Goal: Book appointment/travel/reservation

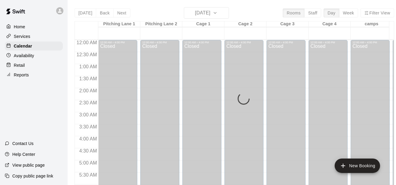
scroll to position [383, 0]
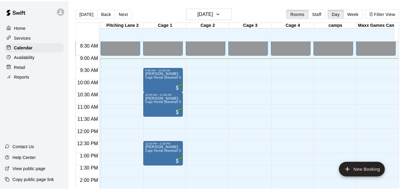
scroll to position [202, 41]
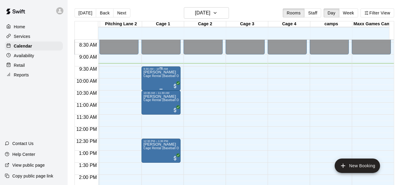
click at [153, 76] on span "Cage Rental (Baseball Only)" at bounding box center [163, 75] width 41 height 3
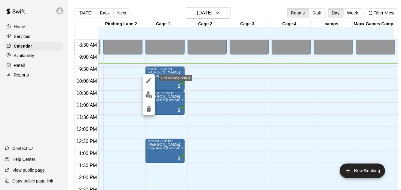
drag, startPoint x: 149, startPoint y: 80, endPoint x: 143, endPoint y: 79, distance: 6.8
click at [143, 79] on div at bounding box center [200, 95] width 401 height 190
drag, startPoint x: 143, startPoint y: 79, endPoint x: 146, endPoint y: 78, distance: 3.3
click at [146, 78] on icon "edit" at bounding box center [148, 80] width 7 height 7
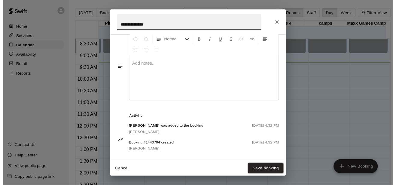
scroll to position [210, 0]
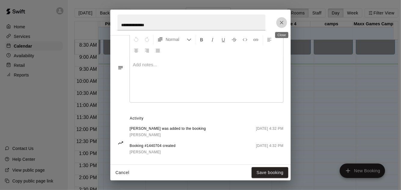
click at [279, 22] on icon "Close" at bounding box center [282, 23] width 6 height 6
